Goal: Communication & Community: Share content

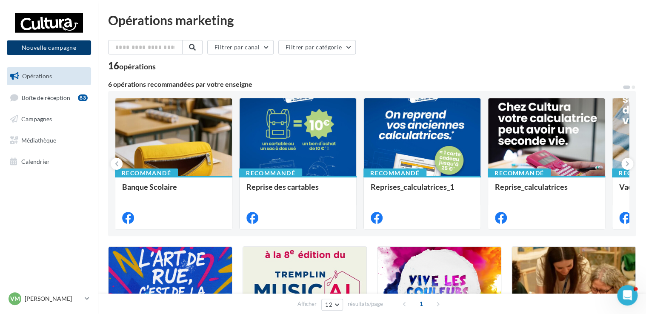
click at [63, 51] on button "Nouvelle campagne" at bounding box center [49, 47] width 84 height 14
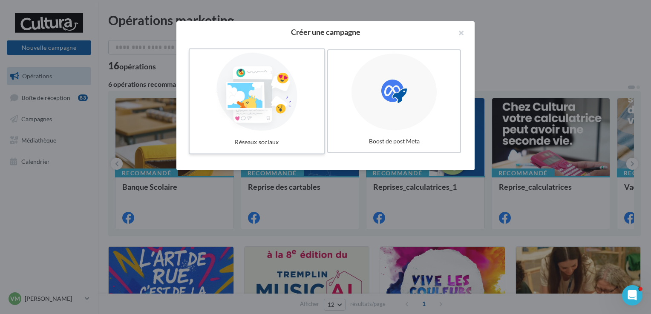
click at [279, 96] on div at bounding box center [257, 92] width 128 height 78
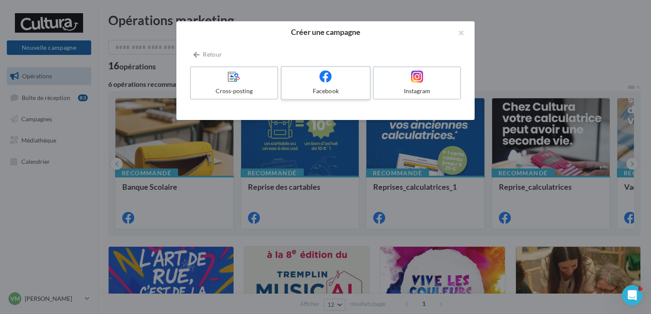
click at [311, 84] on label "Facebook" at bounding box center [326, 83] width 90 height 34
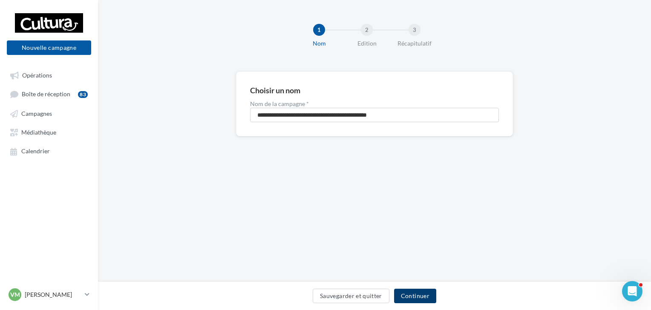
click at [415, 299] on button "Continuer" at bounding box center [415, 296] width 42 height 14
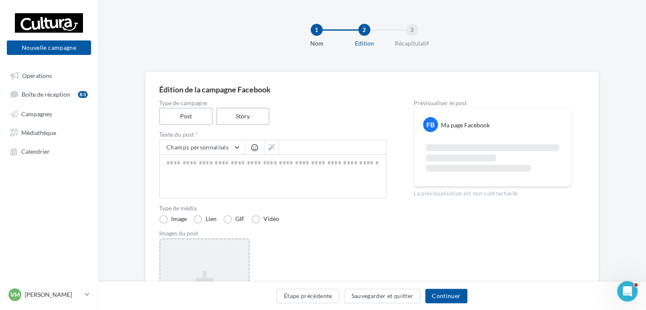
click at [194, 258] on div "Ajouter une image Format: png, jpg" at bounding box center [204, 293] width 91 height 111
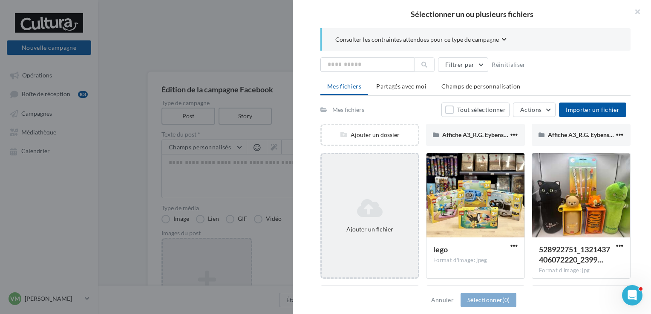
click at [370, 183] on div "Ajouter un fichier" at bounding box center [369, 216] width 99 height 126
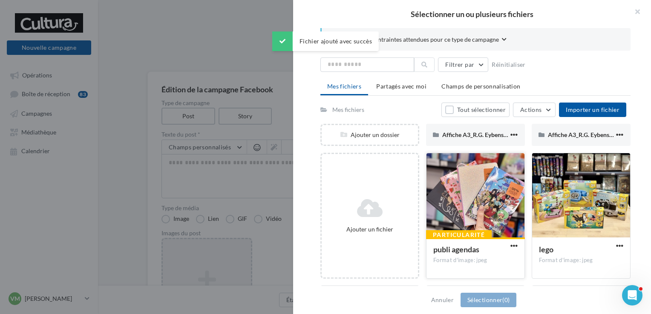
click at [460, 191] on div at bounding box center [475, 195] width 98 height 85
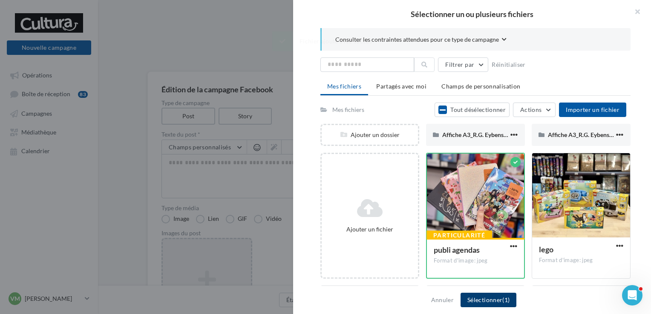
click at [492, 301] on button "Sélectionner (1)" at bounding box center [488, 300] width 56 height 14
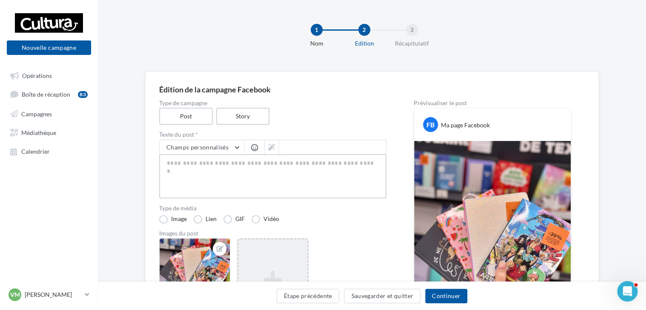
click at [262, 181] on textarea at bounding box center [272, 176] width 227 height 44
paste textarea "**********"
type textarea "**********"
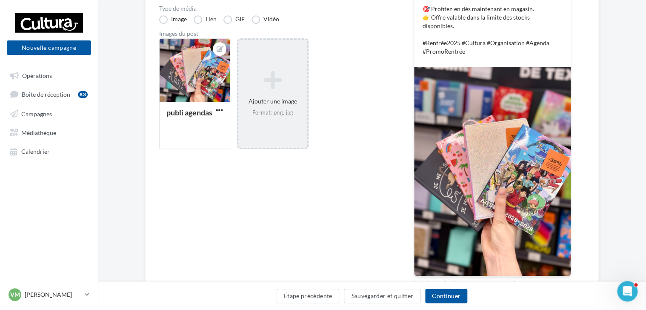
scroll to position [213, 0]
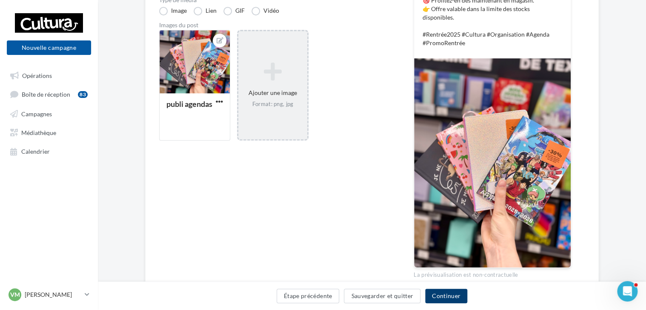
type textarea "**********"
click at [443, 296] on button "Continuer" at bounding box center [446, 296] width 42 height 14
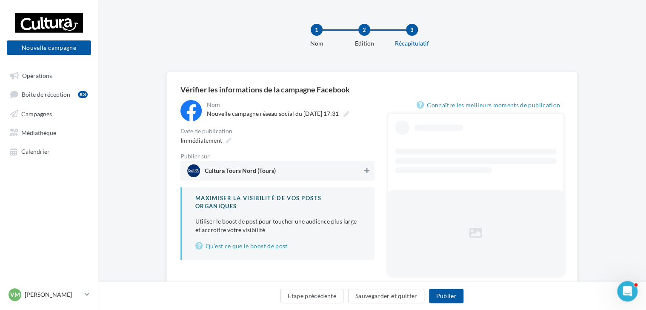
click at [361, 172] on span "Cultura Tours Nord (Tours)" at bounding box center [274, 170] width 175 height 13
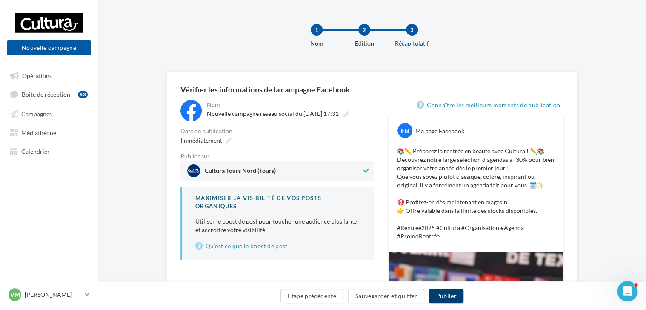
click at [451, 299] on button "Publier" at bounding box center [446, 296] width 34 height 14
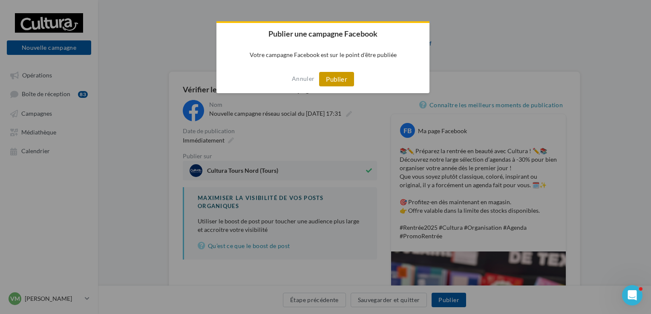
click at [337, 80] on button "Publier" at bounding box center [336, 79] width 35 height 14
